Goal: Transaction & Acquisition: Purchase product/service

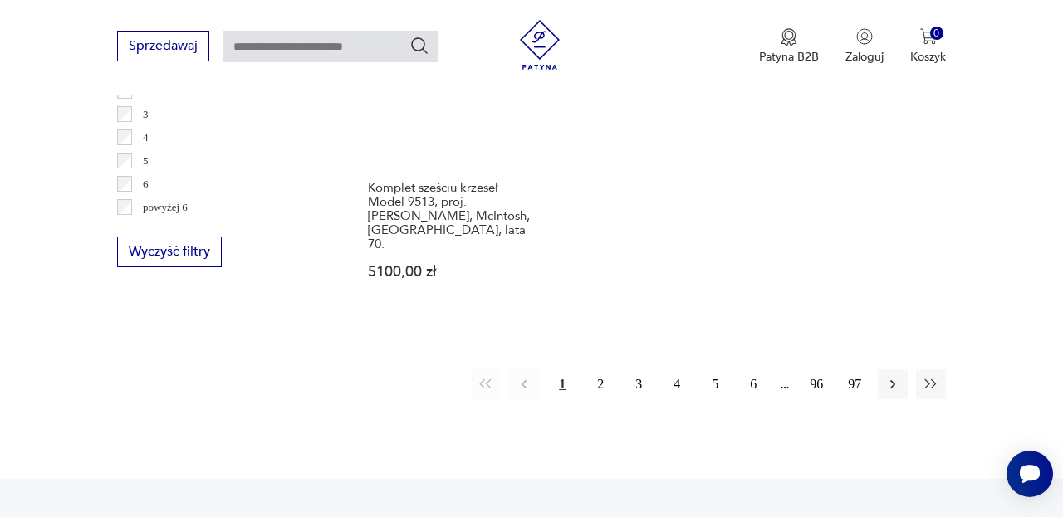
scroll to position [2590, 0]
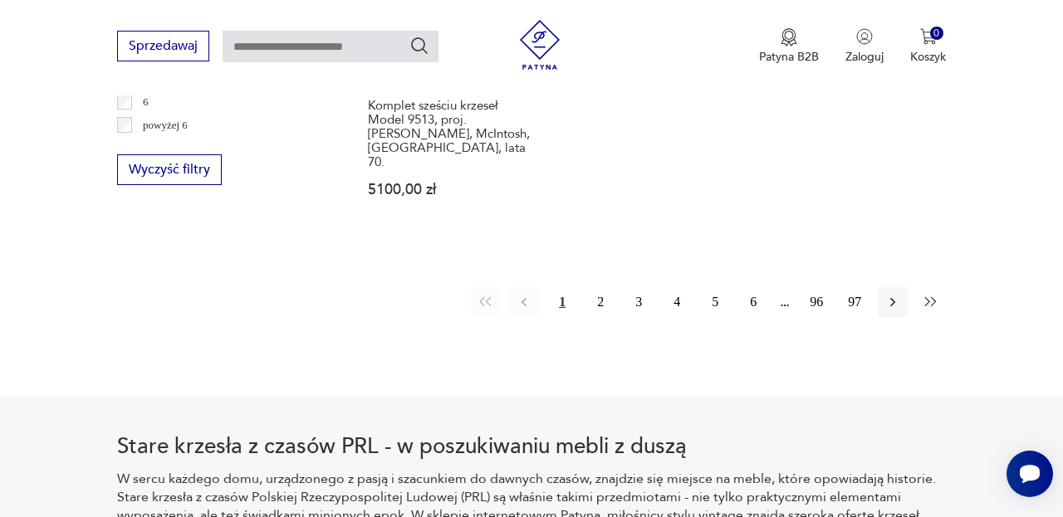
click at [930, 294] on icon "button" at bounding box center [931, 302] width 17 height 17
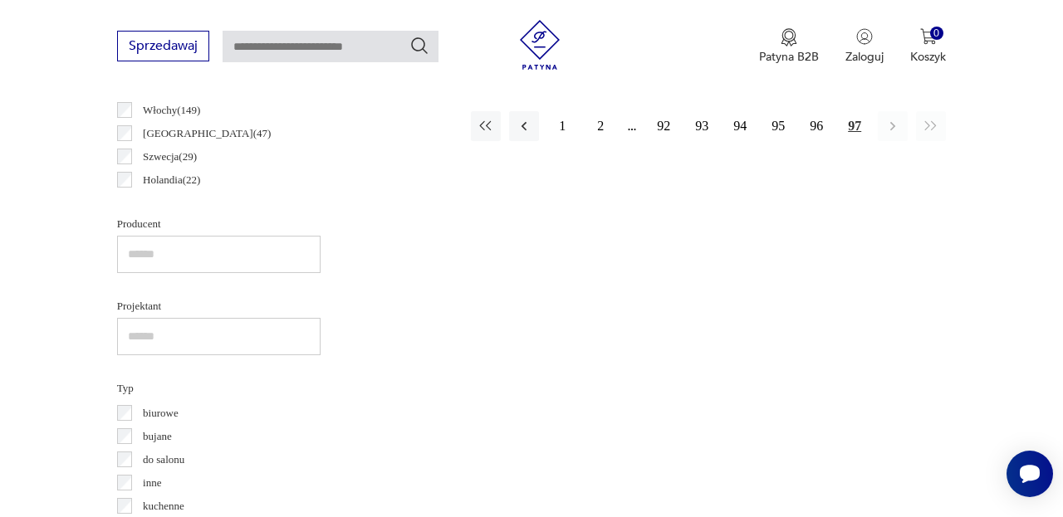
scroll to position [995, 0]
click at [600, 140] on button "2" at bounding box center [600, 125] width 30 height 30
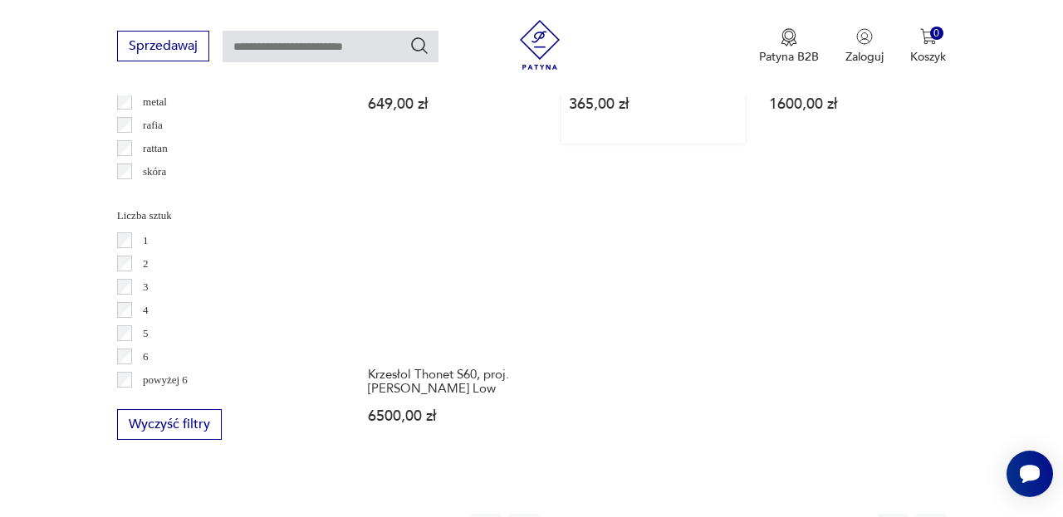
scroll to position [2390, 0]
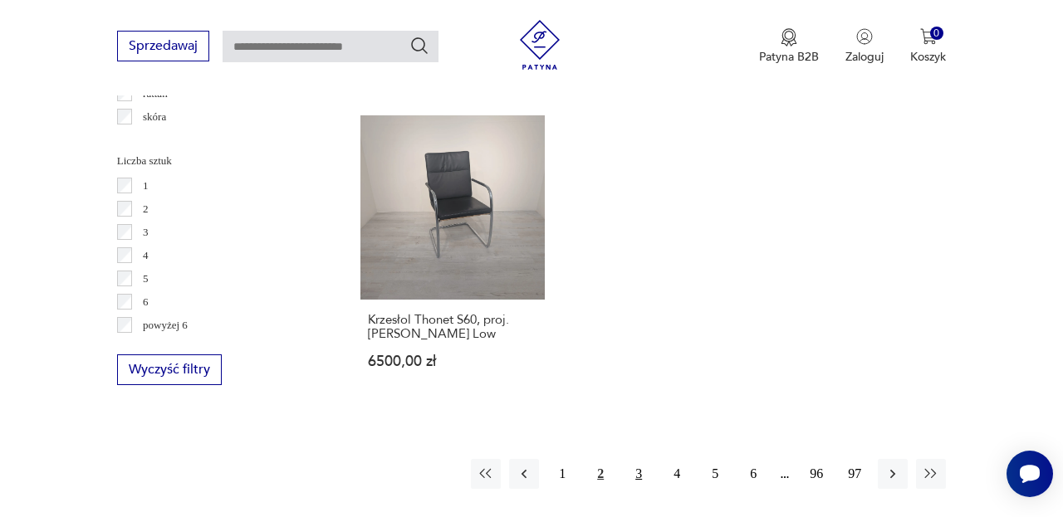
click at [634, 473] on button "3" at bounding box center [639, 474] width 30 height 30
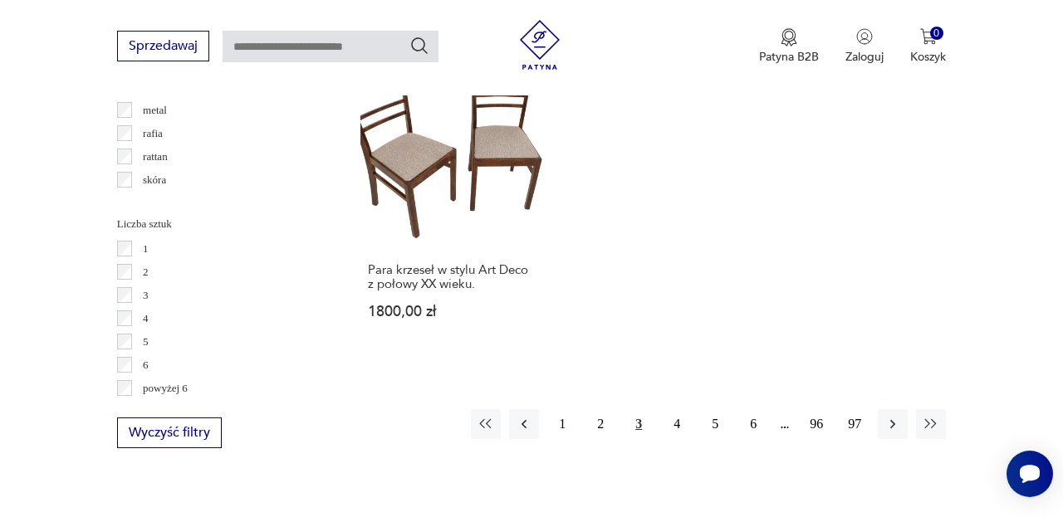
scroll to position [2336, 0]
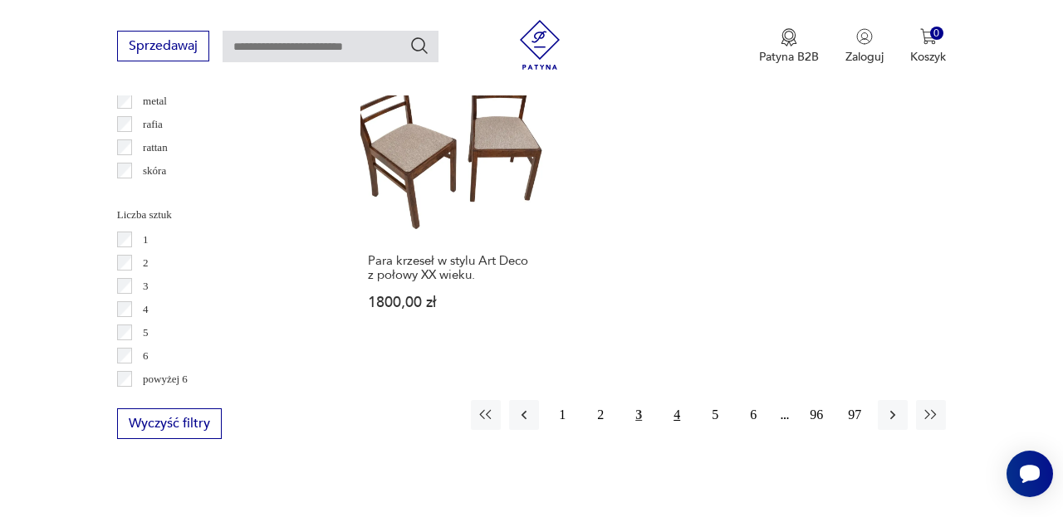
click at [674, 430] on button "4" at bounding box center [677, 415] width 30 height 30
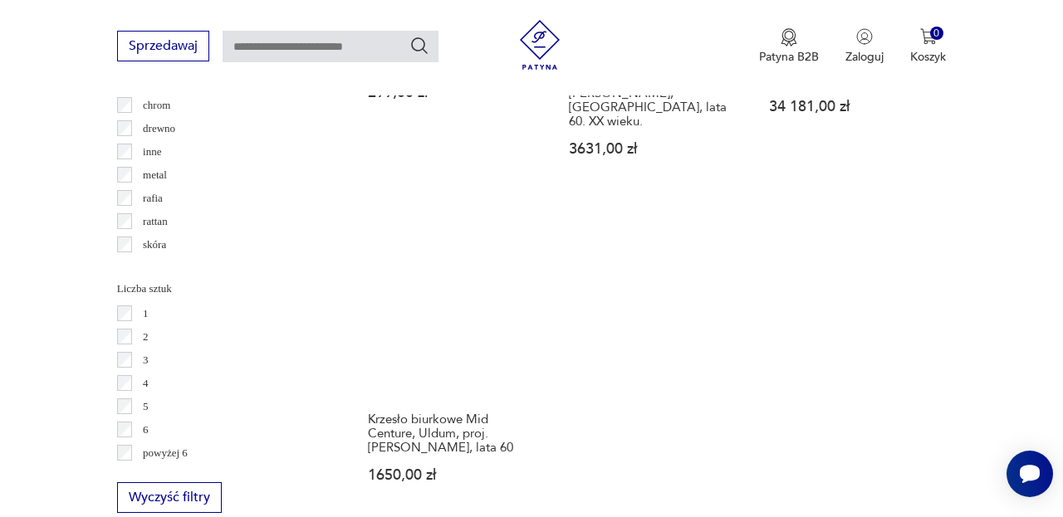
scroll to position [2329, 0]
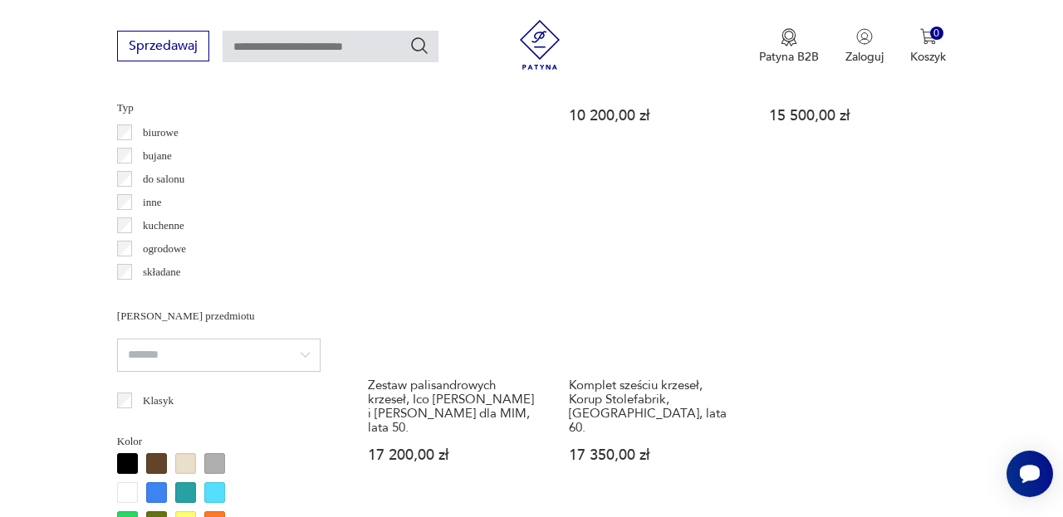
scroll to position [1333, 0]
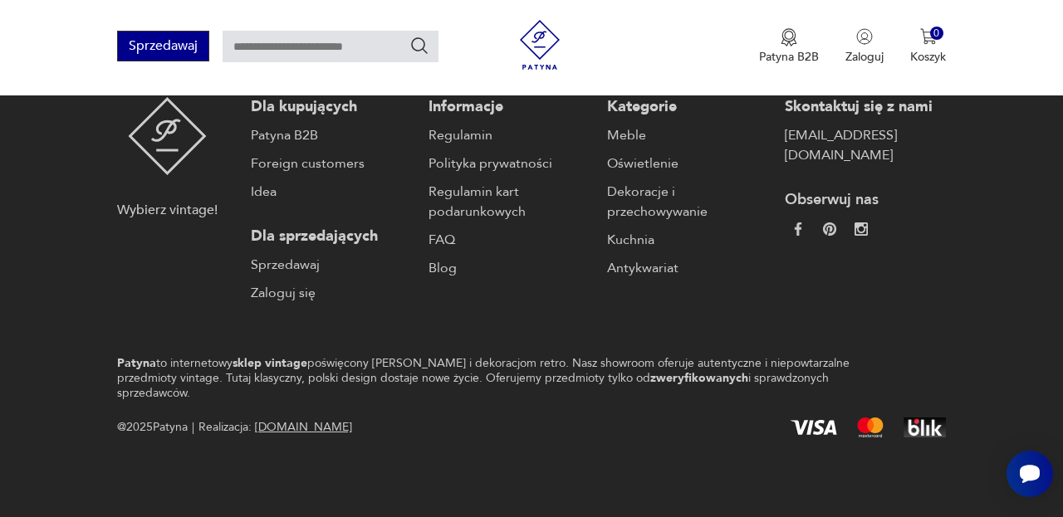
scroll to position [355, 0]
